Goal: Task Accomplishment & Management: Manage account settings

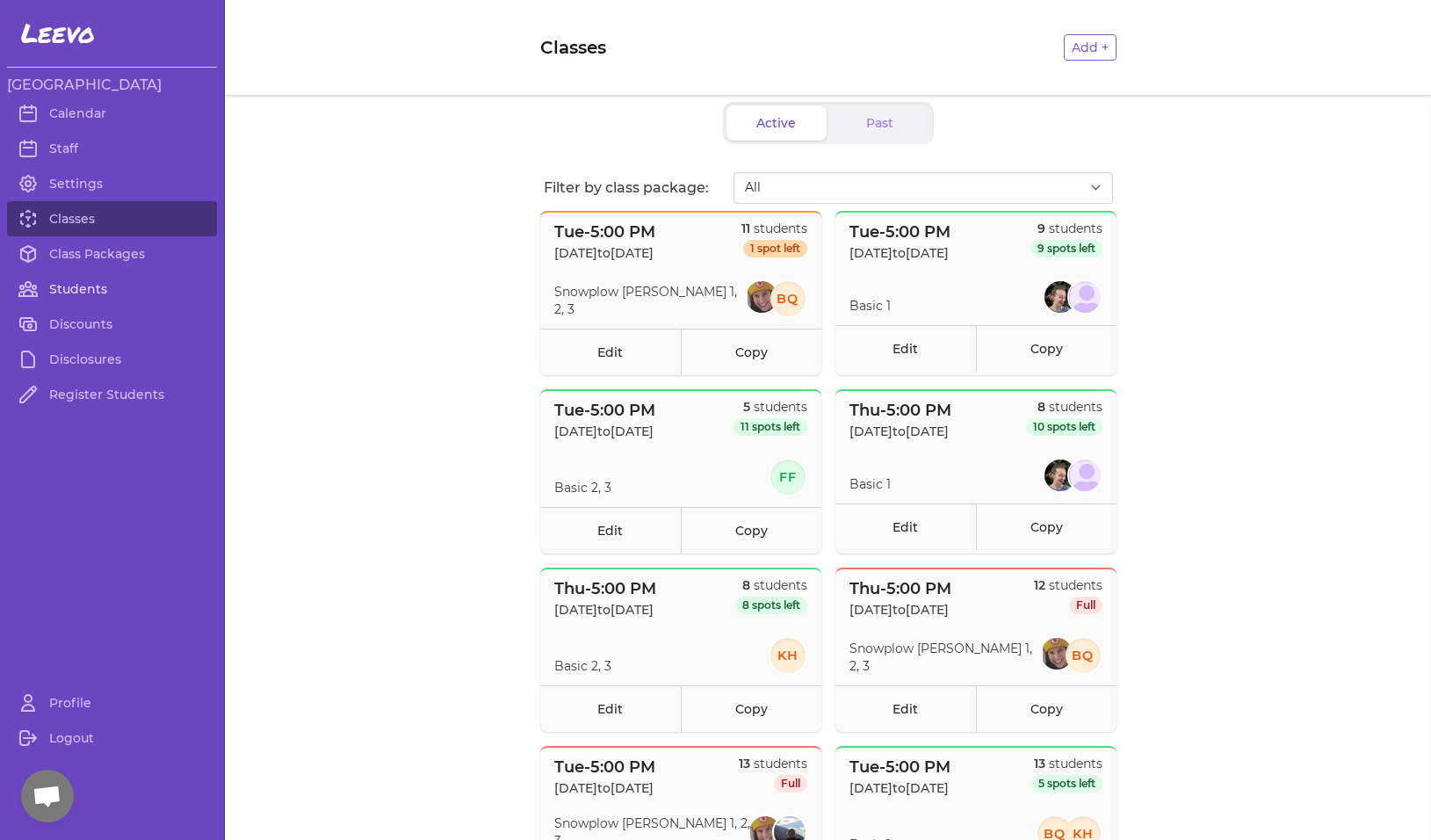
click at [82, 285] on link "Students" at bounding box center [111, 288] width 210 height 35
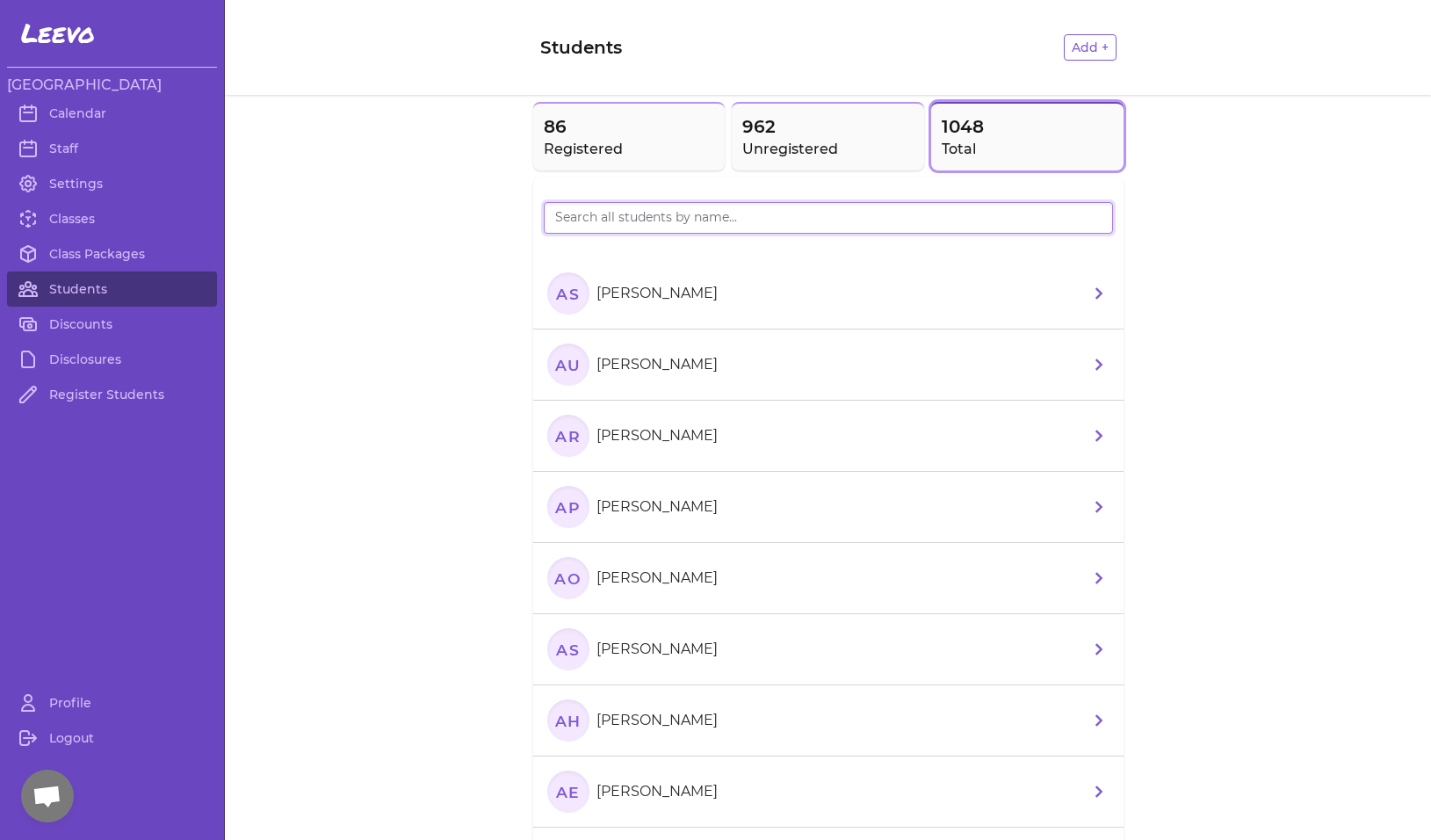
click at [637, 223] on input "search" at bounding box center [829, 217] width 569 height 31
type input "Hayden"
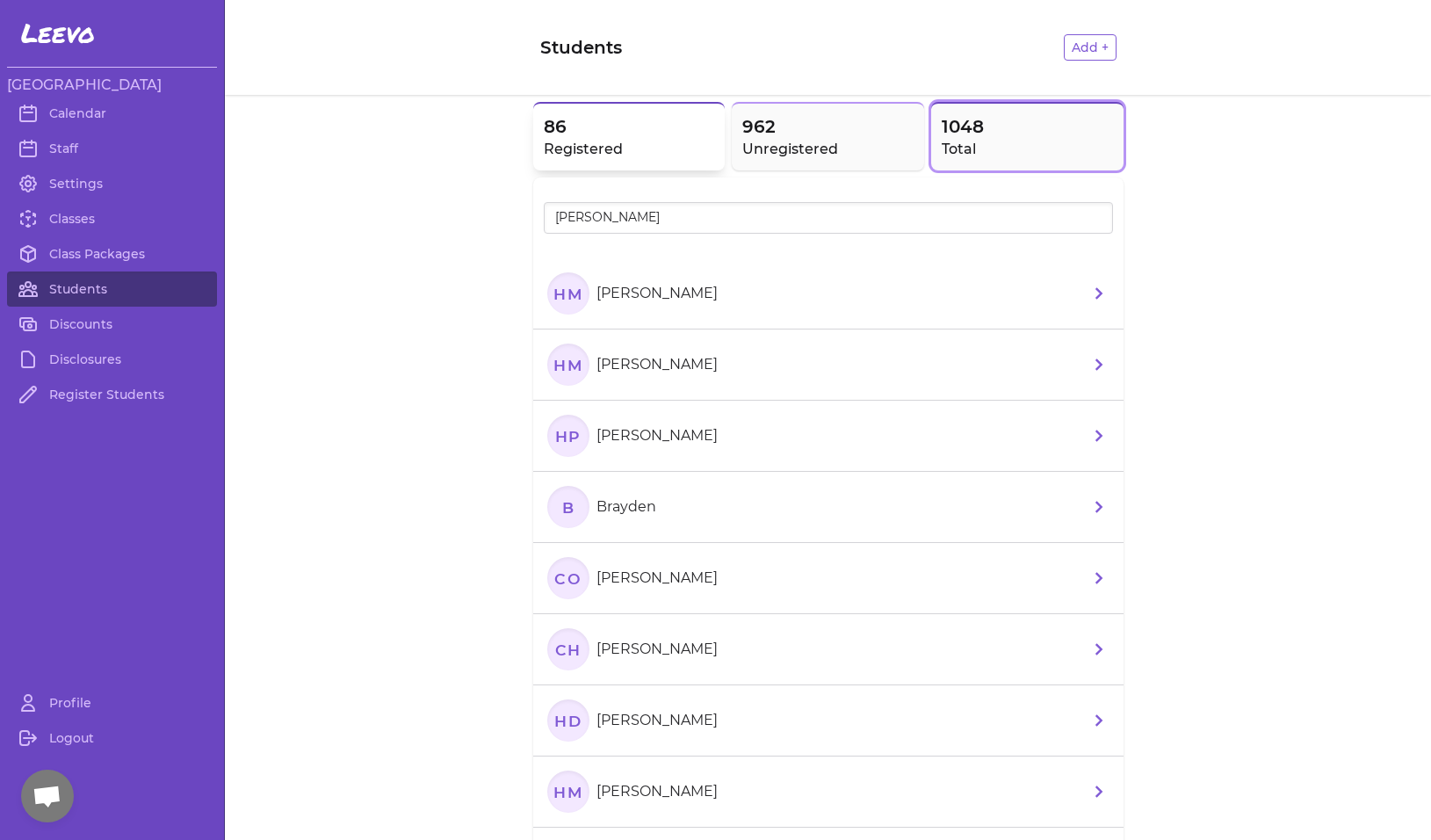
drag, startPoint x: 586, startPoint y: 228, endPoint x: 605, endPoint y: 147, distance: 83.2
click at [608, 139] on h2 "Registered" at bounding box center [630, 149] width 171 height 21
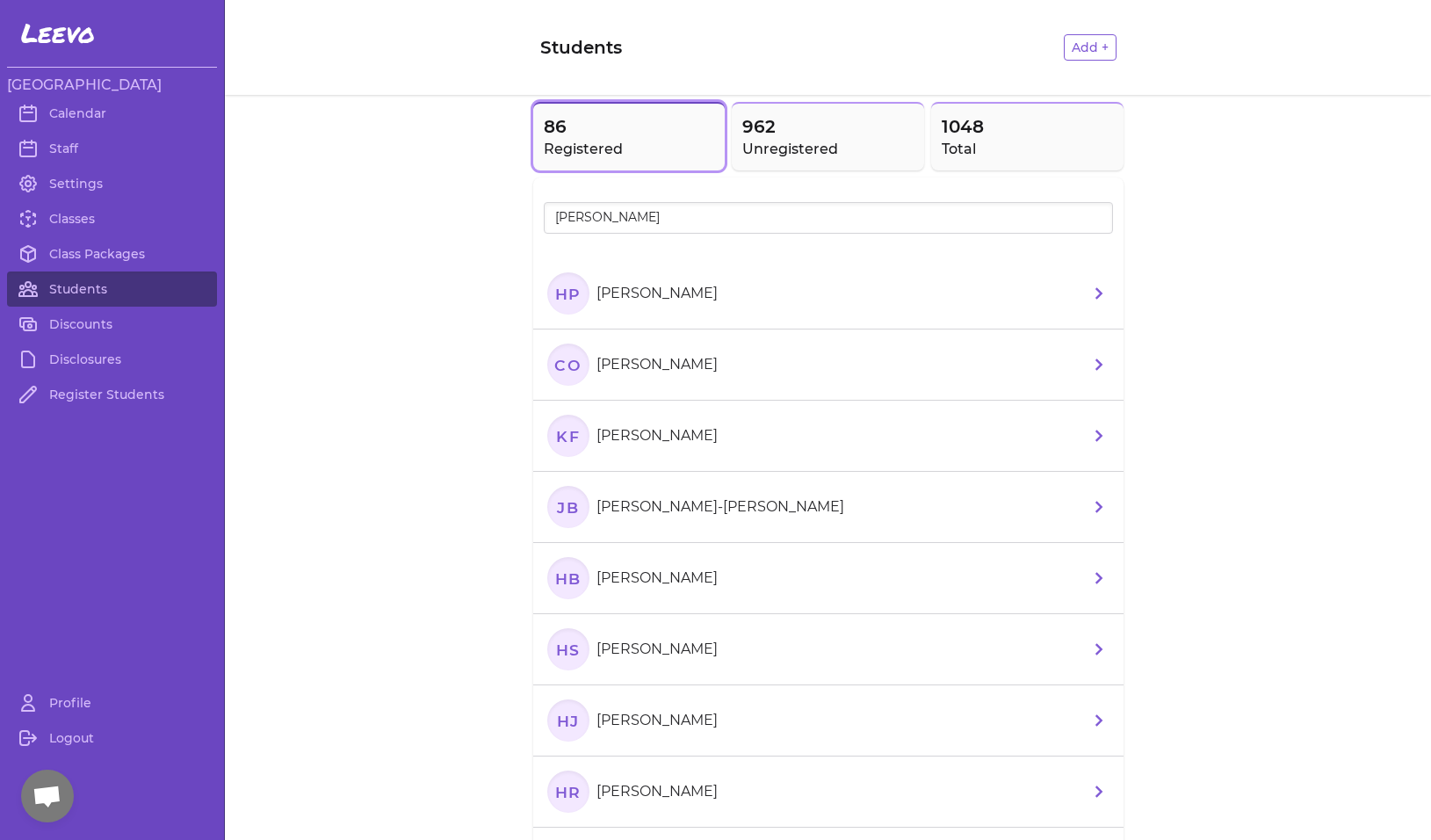
click at [561, 293] on text "HP" at bounding box center [568, 292] width 27 height 18
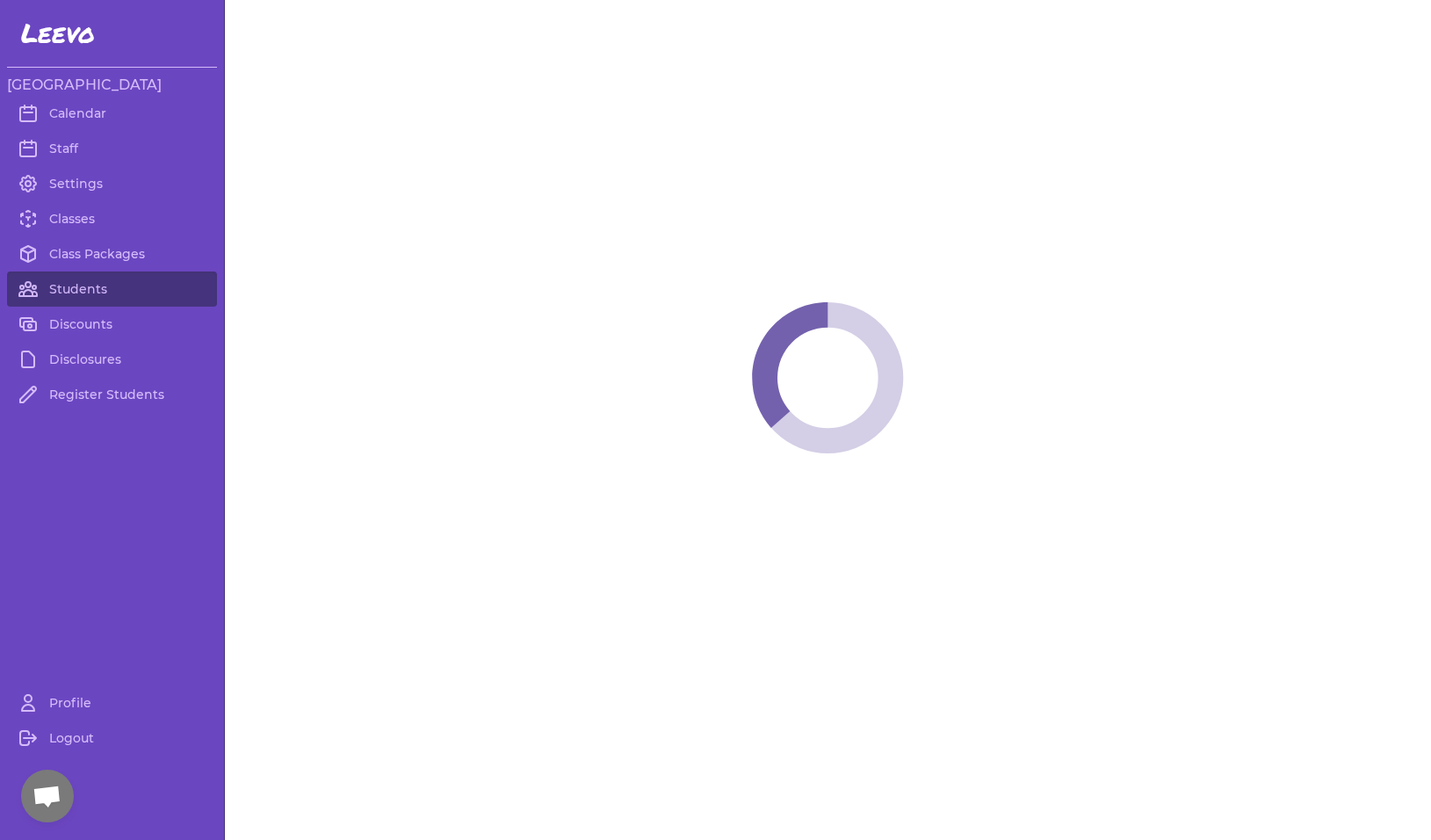
select select "MT"
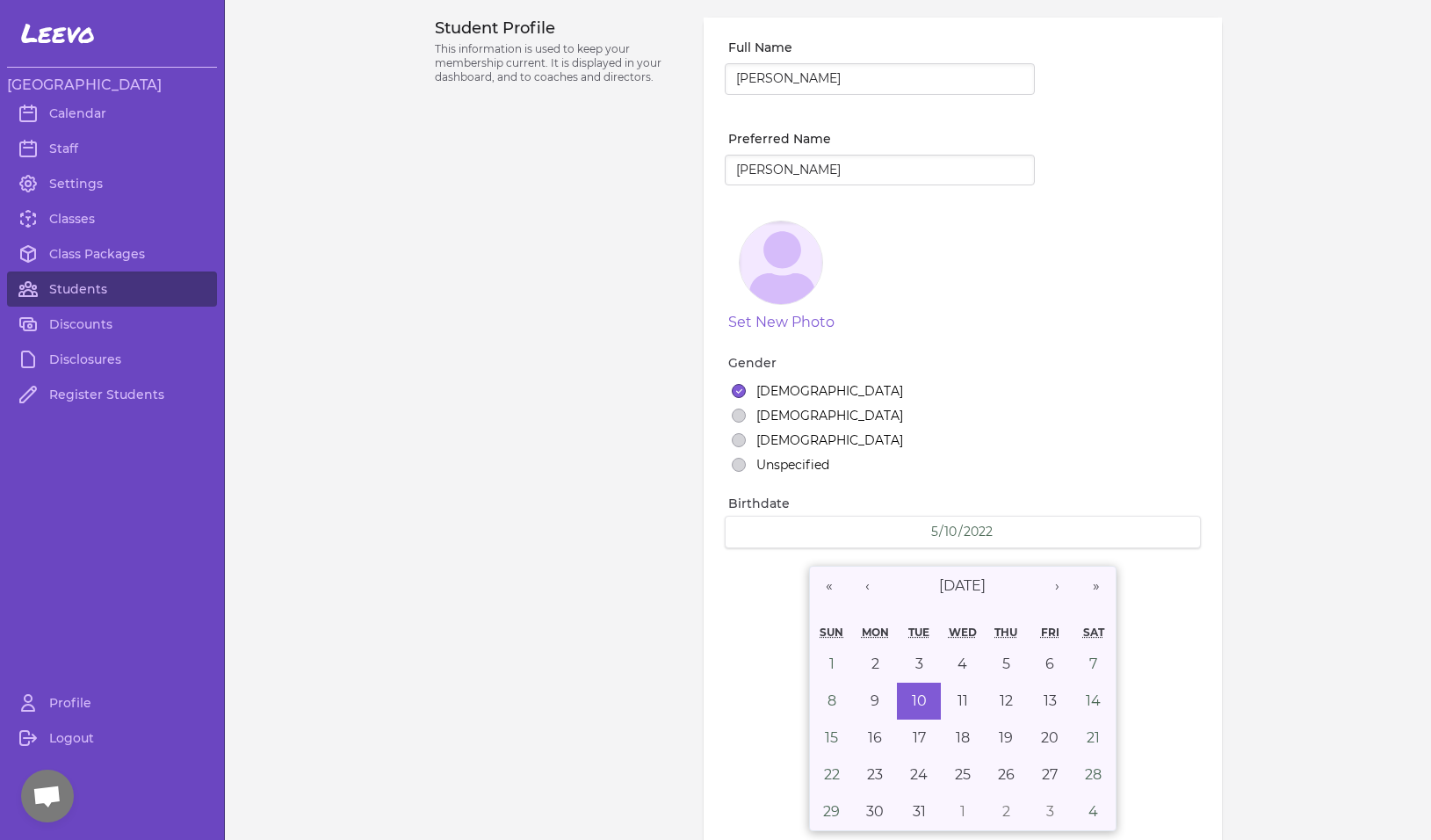
select select "7"
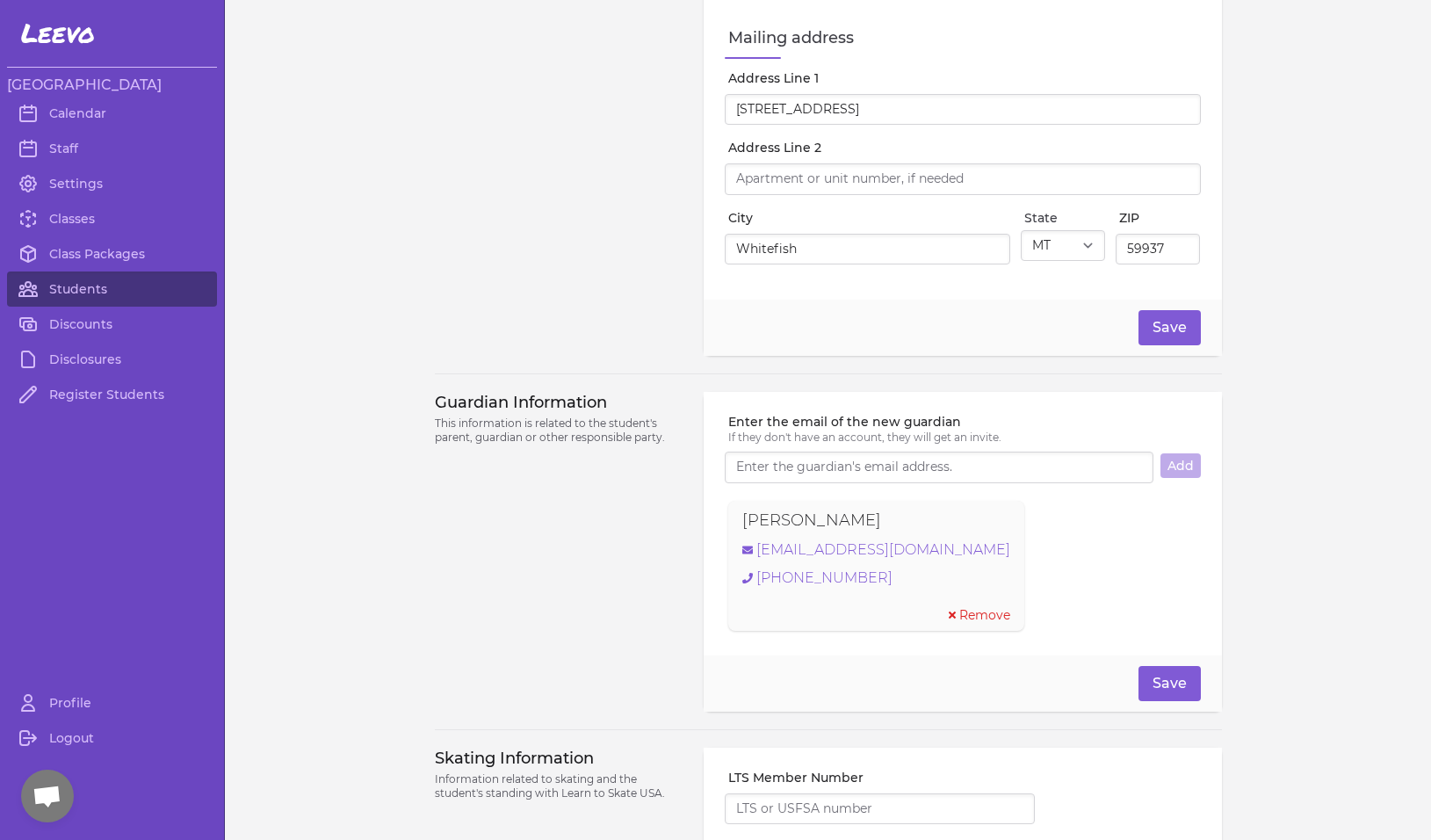
scroll to position [958, 0]
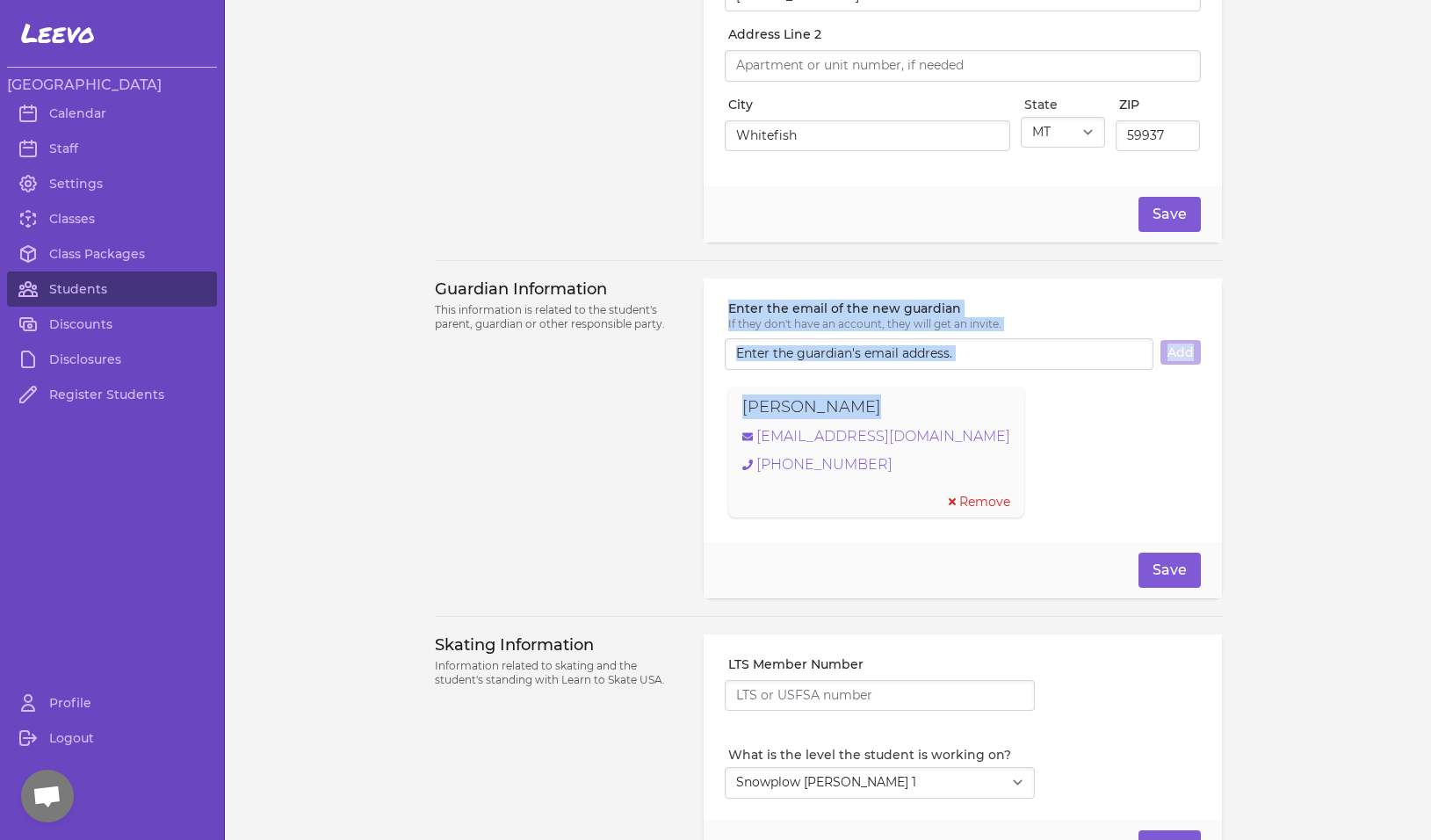
drag, startPoint x: 859, startPoint y: 414, endPoint x: 665, endPoint y: 406, distance: 194.2
click at [665, 406] on div "Guardian Information This information is related to the student's parent, guard…" at bounding box center [828, 439] width 787 height 320
click at [796, 419] on p "Janice pierce" at bounding box center [812, 407] width 139 height 25
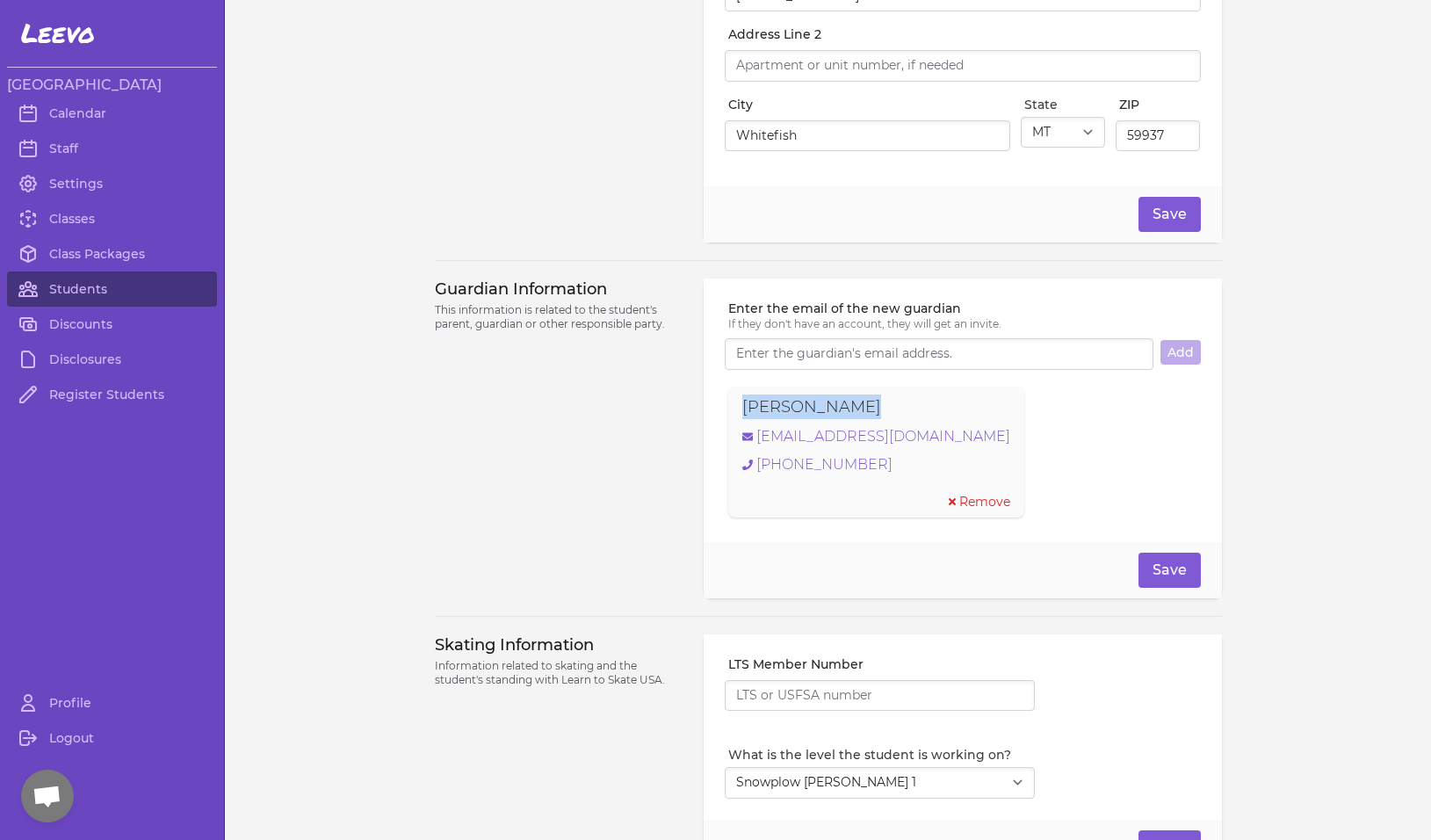
drag, startPoint x: 851, startPoint y: 414, endPoint x: 711, endPoint y: 420, distance: 140.1
click at [711, 420] on div "Enter the email of the new guardian If they don't have an account, they will ge…" at bounding box center [963, 410] width 518 height 264
click at [867, 445] on link "janicelpierce@gmail.com" at bounding box center [876, 437] width 268 height 21
click at [621, 536] on div "Guardian Information This information is related to the student's parent, guard…" at bounding box center [559, 439] width 248 height 320
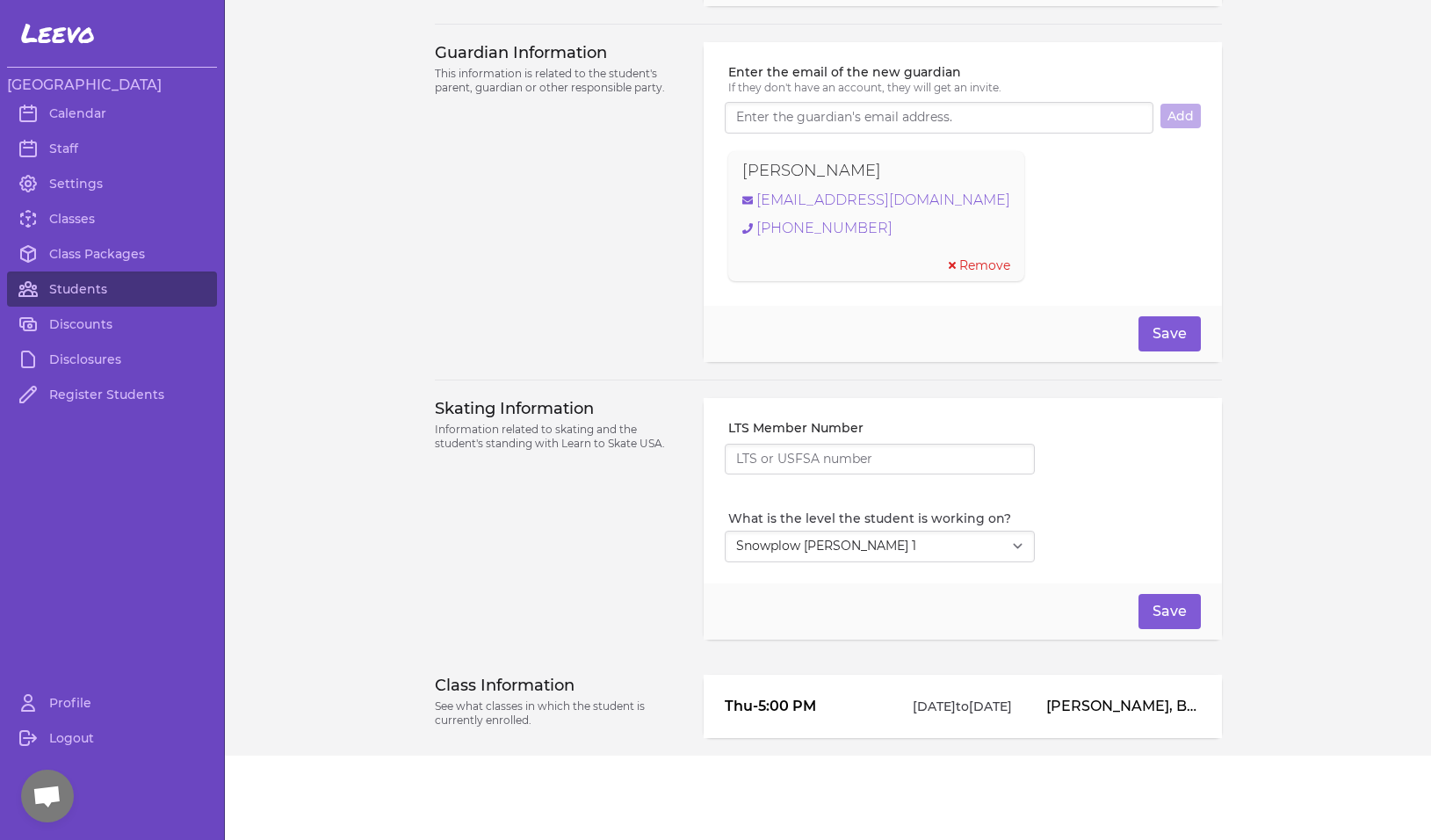
scroll to position [0, 0]
